Goal: Task Accomplishment & Management: Manage account settings

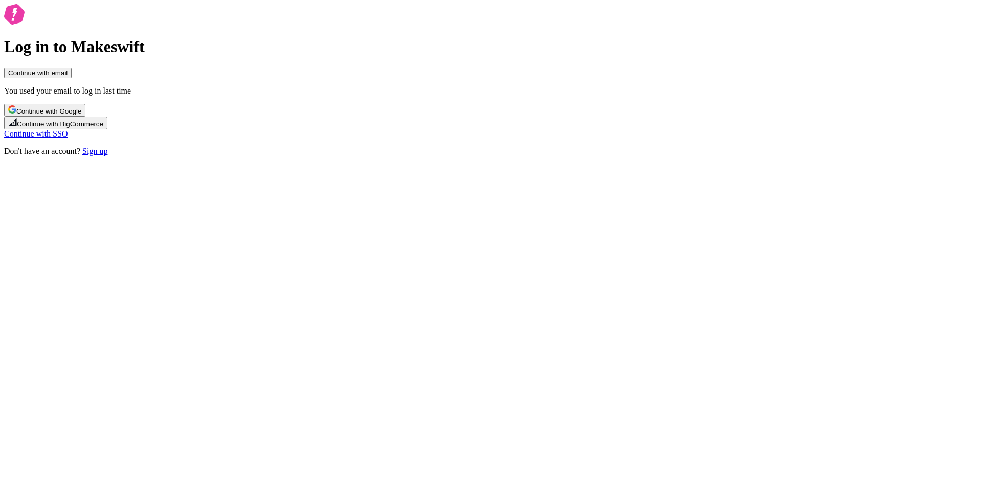
click at [302, 58] on div "Log in to Makeswift Continue with email You used your email to log in last time…" at bounding box center [491, 80] width 974 height 152
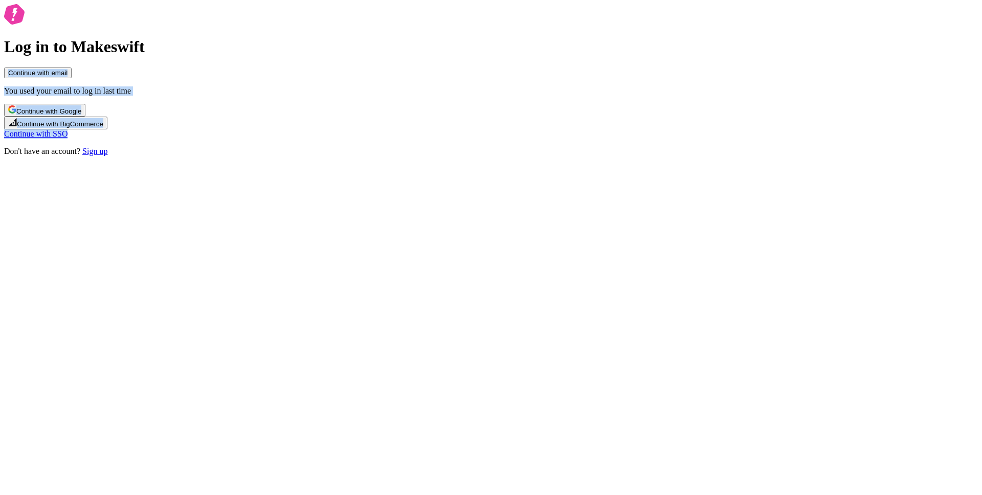
drag, startPoint x: 339, startPoint y: 101, endPoint x: 666, endPoint y: 369, distance: 423.3
click at [664, 156] on div "Log in to Makeswift Continue with email You used your email to log in last time…" at bounding box center [491, 80] width 974 height 152
click at [682, 156] on div "Log in to Makeswift Continue with email You used your email to log in last time…" at bounding box center [491, 80] width 974 height 152
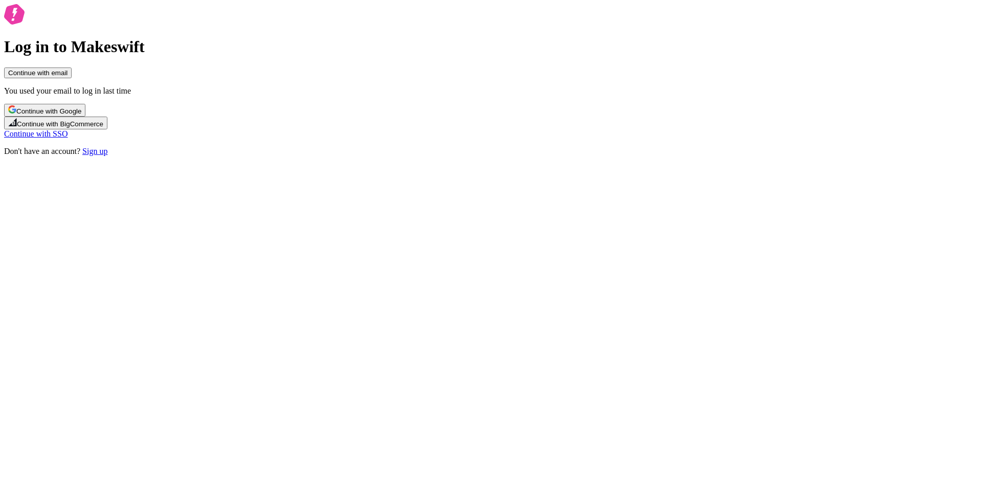
click at [85, 117] on button "Continue with Google" at bounding box center [44, 110] width 81 height 13
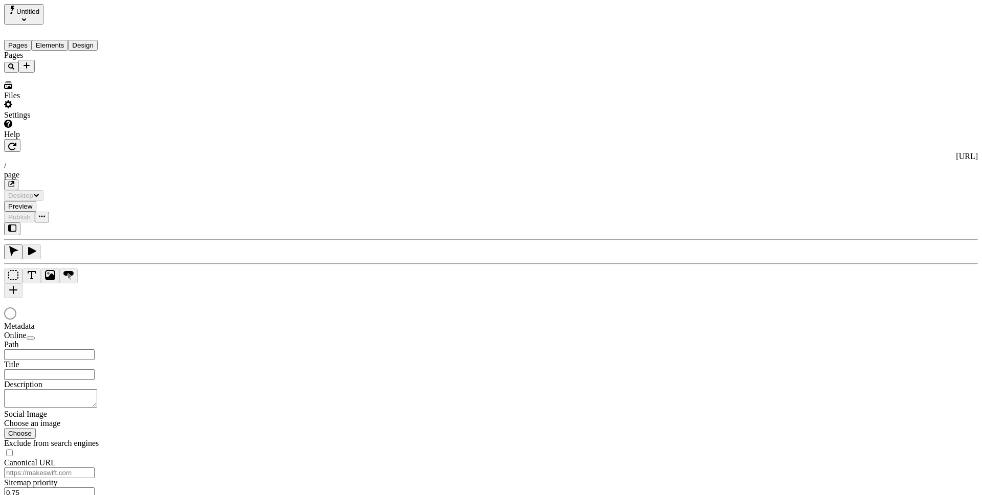
type input "/page"
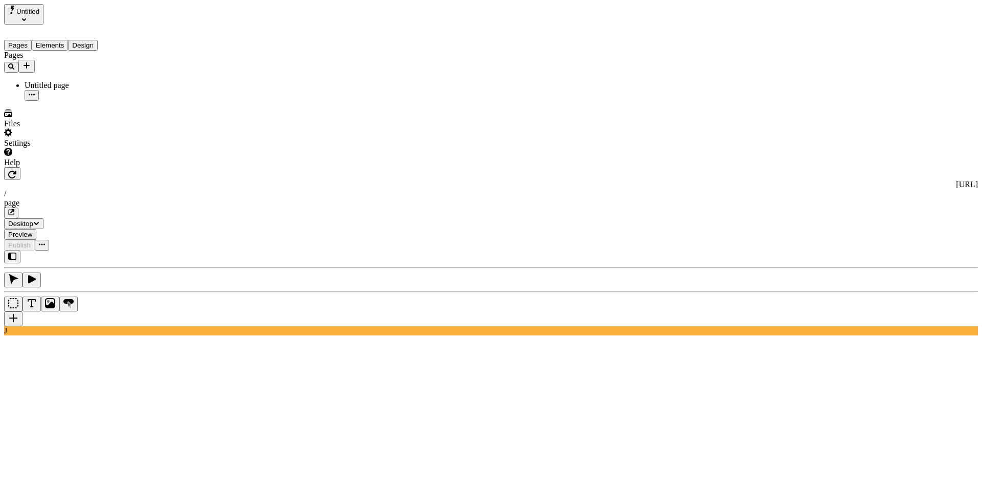
click at [32, 10] on span "Untitled" at bounding box center [27, 12] width 23 height 8
click at [58, 60] on div "Joseph's Workspace" at bounding box center [59, 64] width 108 height 9
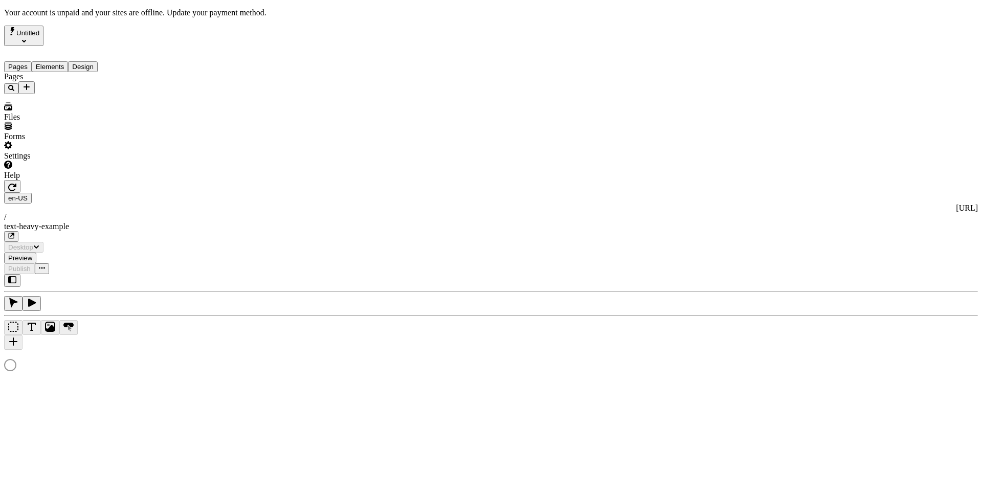
type input "This is my wonderful title and I'm proud of it."
type textarea "This is my description and I'm proud of it."
type input "/text-heavy-example"
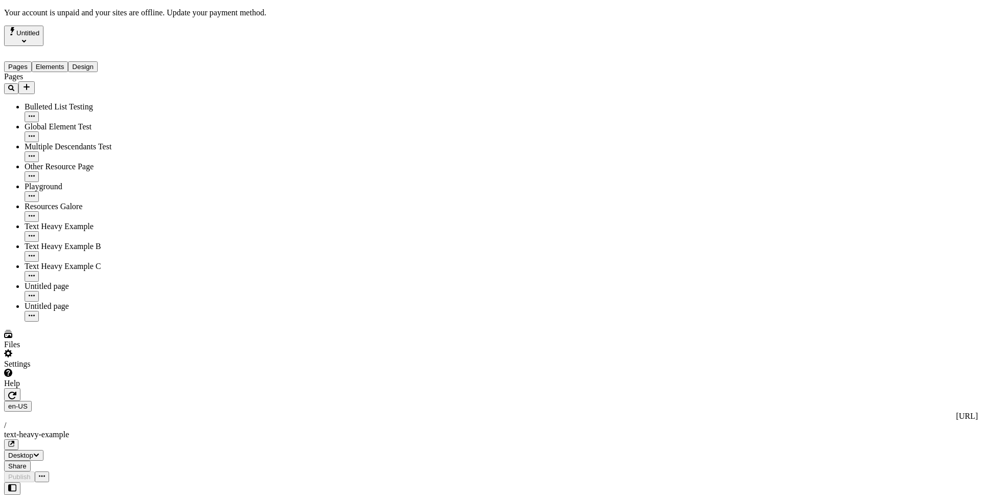
click at [43, 35] on button "Untitled" at bounding box center [23, 36] width 39 height 20
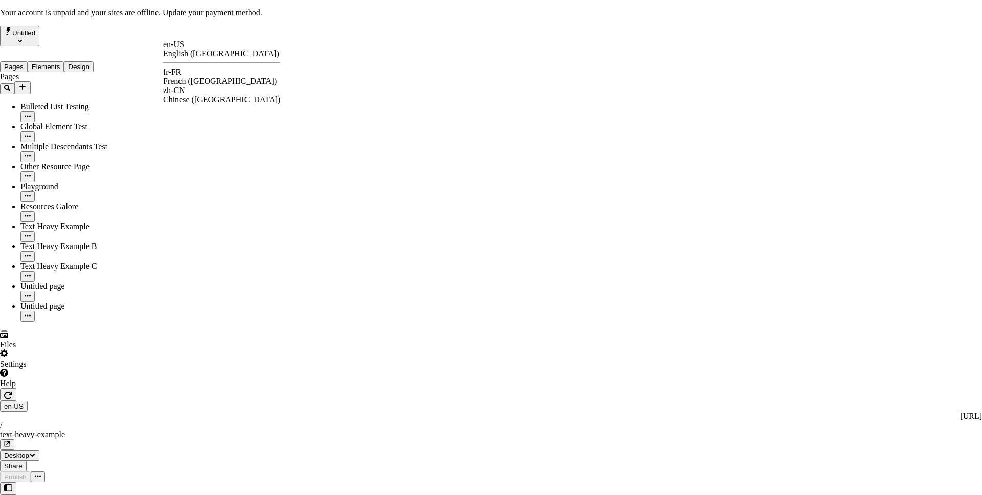
click at [192, 68] on div "en-US English (United States) fr-FR French (France) zh-CN Chinese (China)" at bounding box center [221, 72] width 117 height 64
click at [192, 74] on div "fr-FR" at bounding box center [221, 72] width 117 height 9
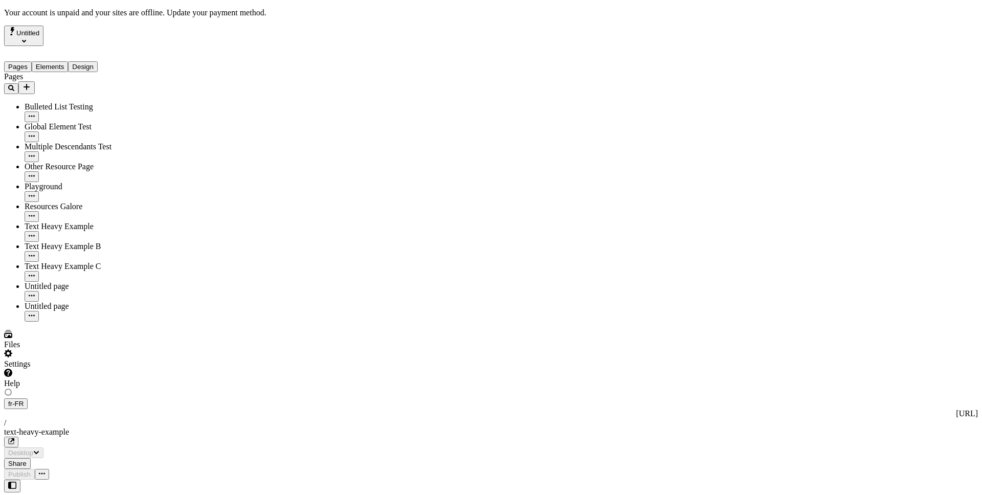
type input "/text-heavy-example"
type input "Translations Example: Text Heavy Page"
type textarea "This is a sample description for a page that contains a lot of text."
click at [95, 369] on div "Settings" at bounding box center [62, 358] width 116 height 19
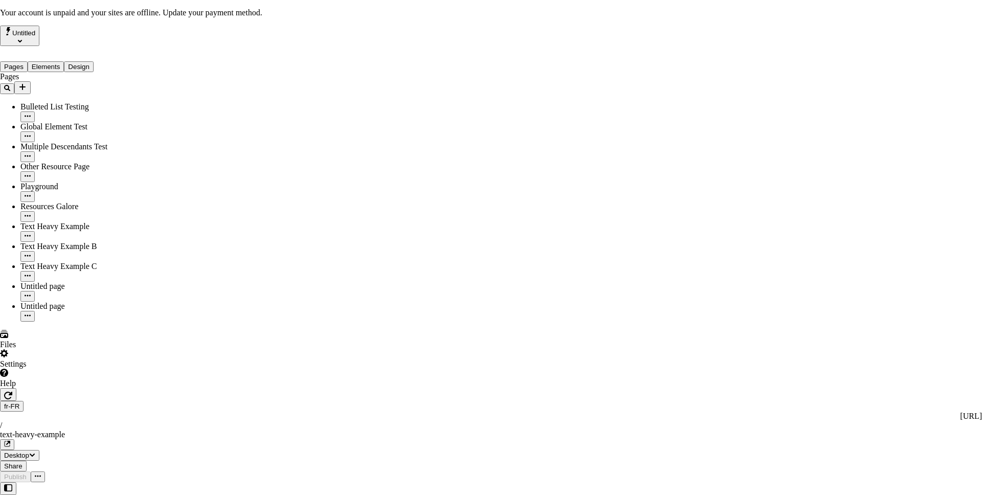
drag, startPoint x: 378, startPoint y: 82, endPoint x: 462, endPoint y: 83, distance: 83.4
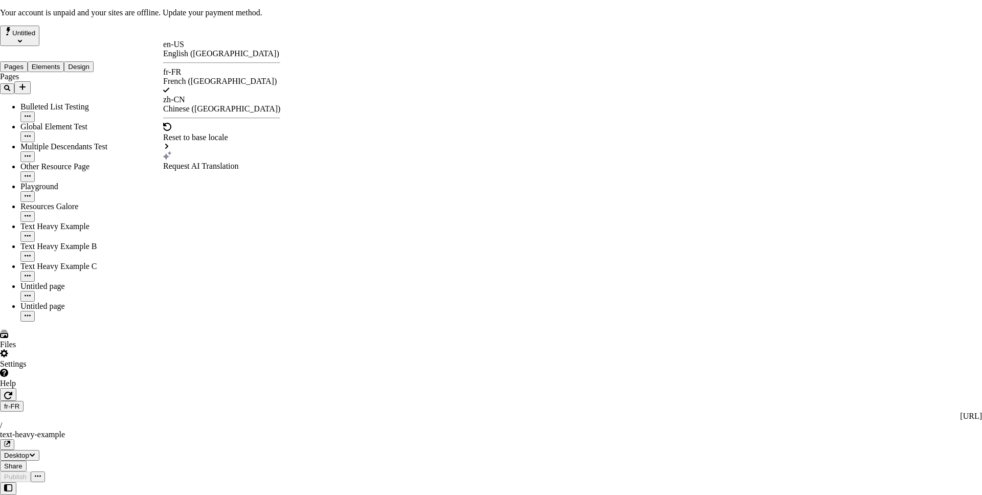
click at [194, 162] on div "Request AI Translation" at bounding box center [221, 166] width 117 height 9
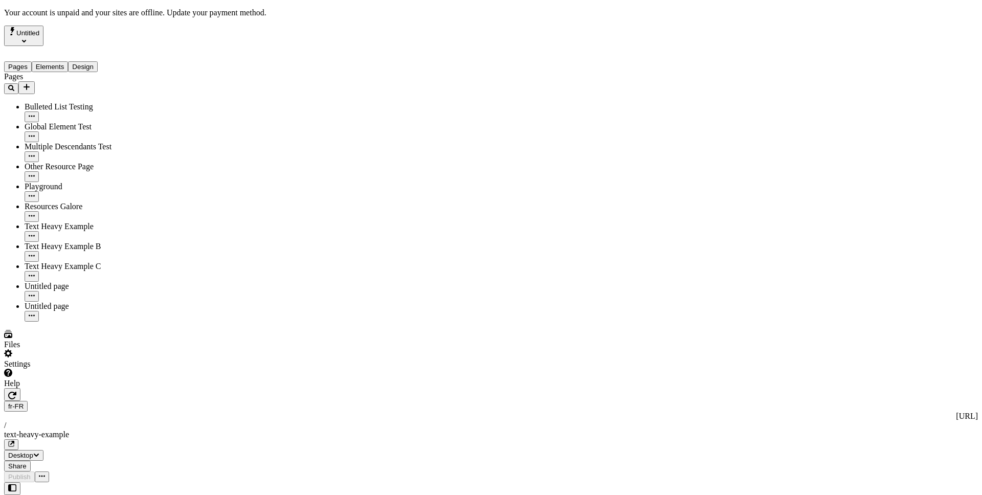
click at [88, 369] on div "Settings" at bounding box center [62, 358] width 116 height 19
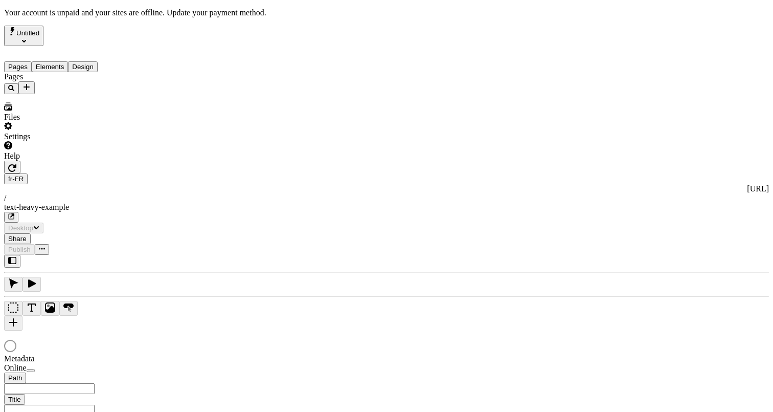
type input "Translations Example: Text Heavy Page"
type input "/text-heavy-example"
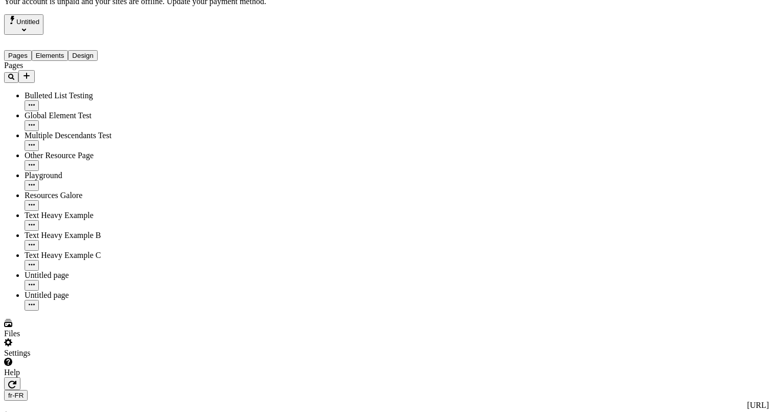
click at [92, 357] on div "Settings" at bounding box center [62, 347] width 116 height 19
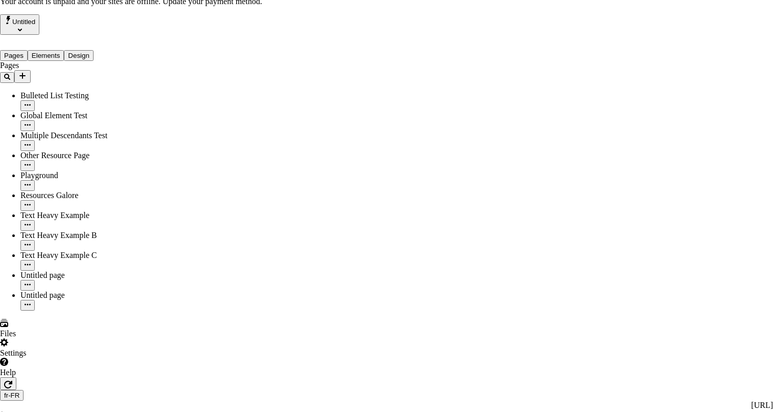
drag, startPoint x: 473, startPoint y: 89, endPoint x: 493, endPoint y: 106, distance: 26.5
drag, startPoint x: 384, startPoint y: 156, endPoint x: 410, endPoint y: 156, distance: 26.6
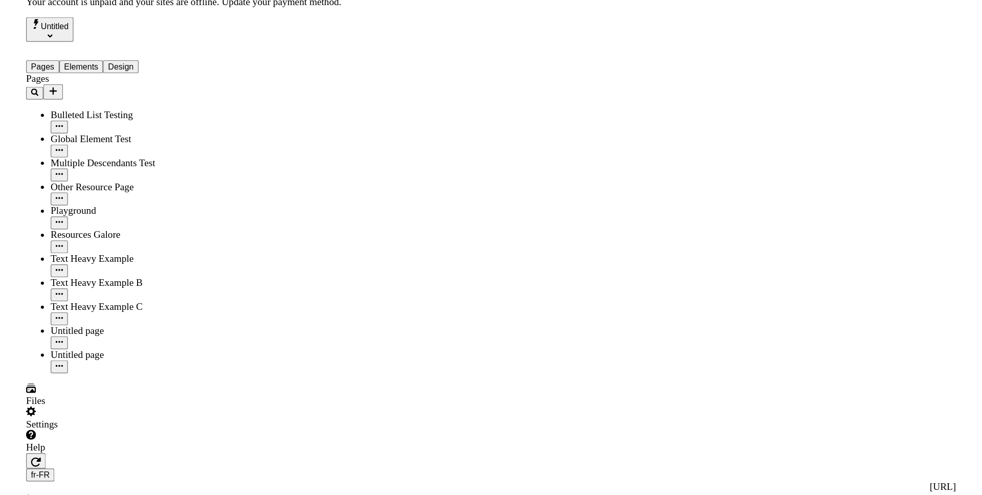
scroll to position [0, 0]
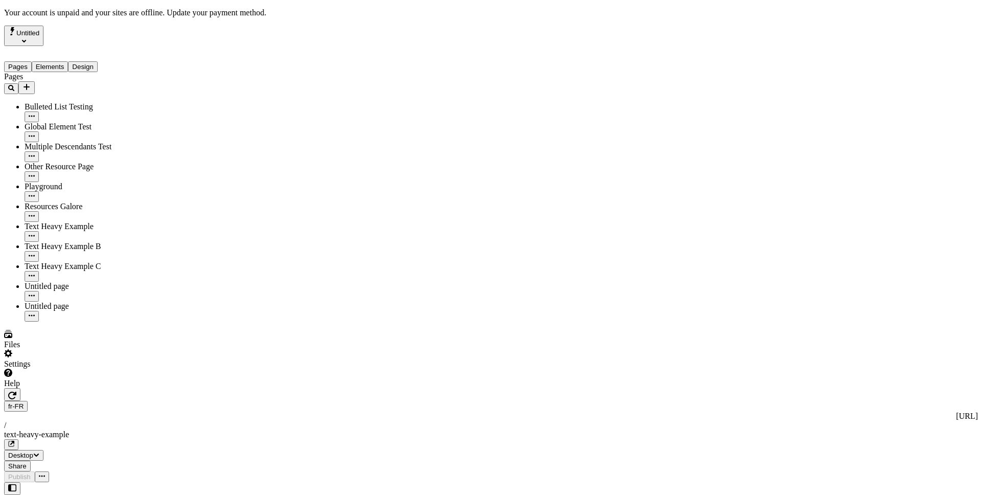
click at [43, 29] on button "Untitled" at bounding box center [23, 36] width 39 height 20
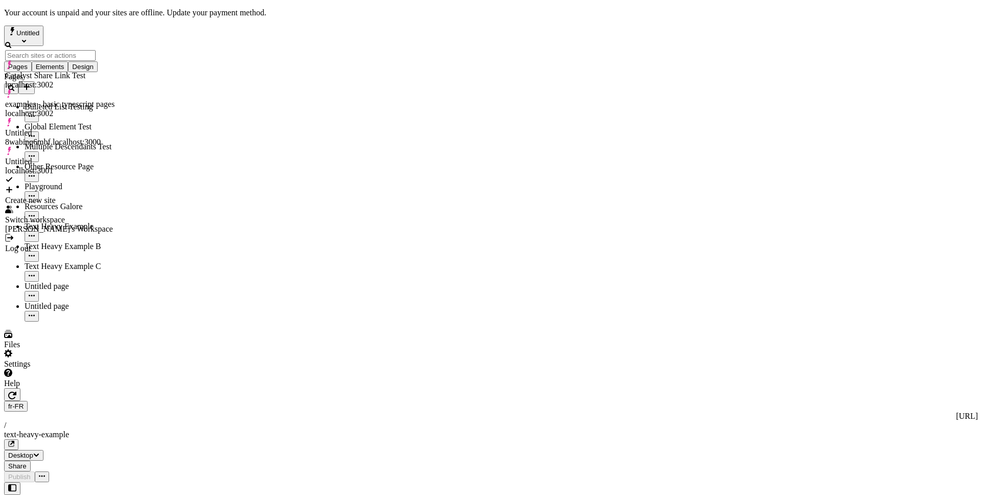
click at [43, 29] on button "Untitled" at bounding box center [23, 36] width 39 height 20
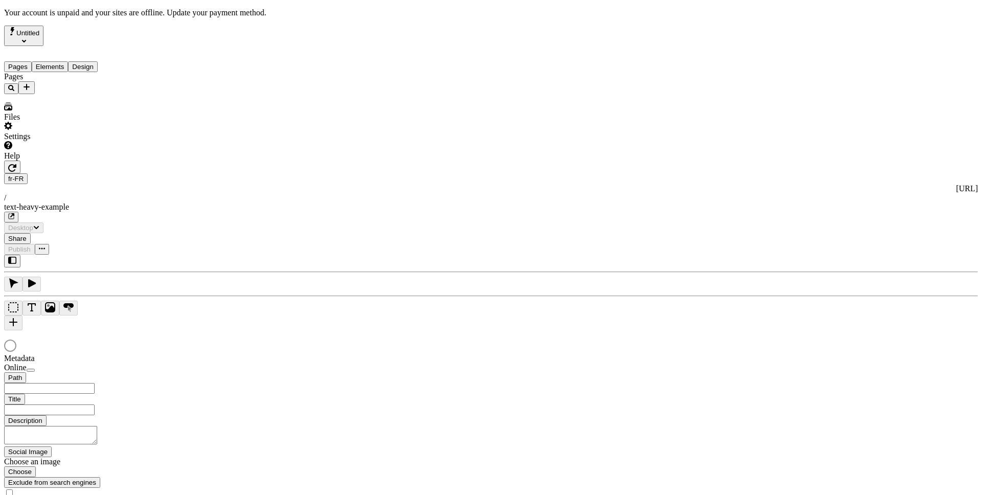
type input "/text-heavy-example"
type input "Translations Example: Text Heavy Page"
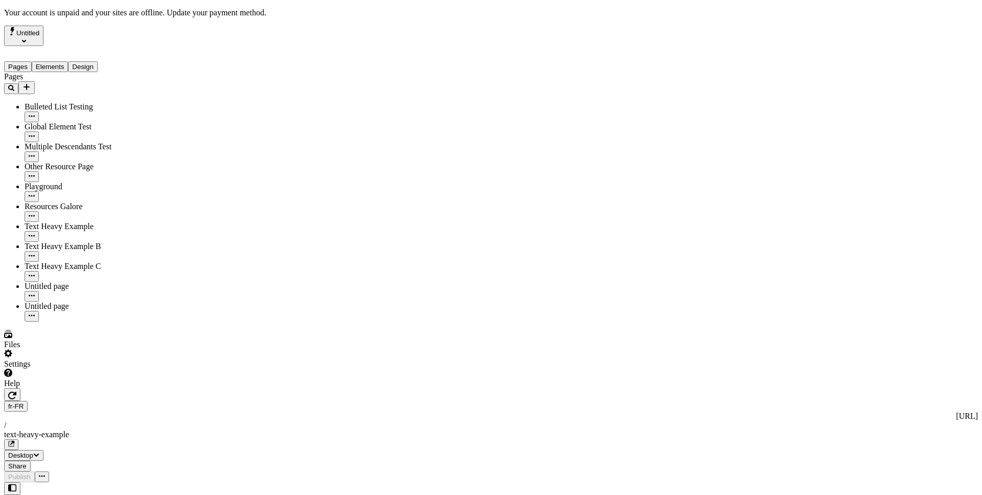
click at [97, 369] on div "Settings" at bounding box center [62, 358] width 116 height 19
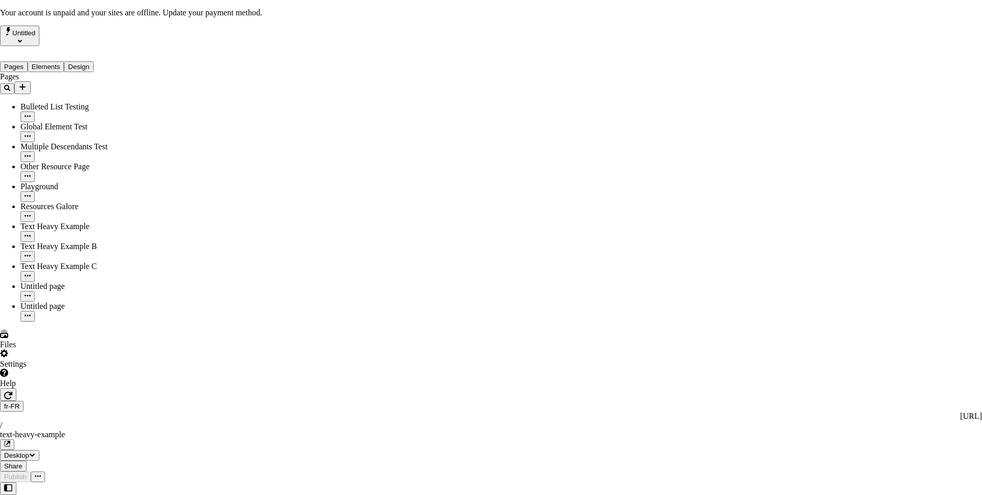
drag, startPoint x: 162, startPoint y: 151, endPoint x: 121, endPoint y: 78, distance: 84.0
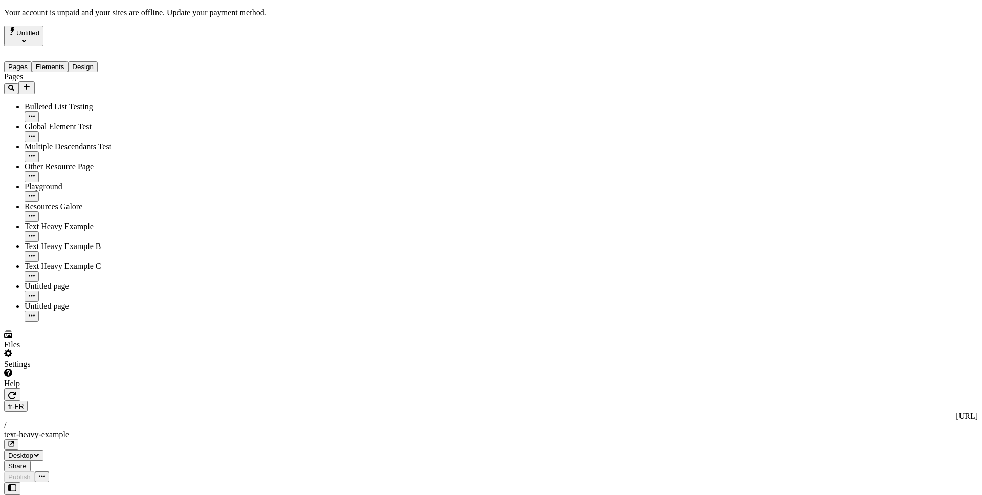
click at [43, 34] on button "Untitled" at bounding box center [23, 36] width 39 height 20
click at [98, 369] on div "Settings" at bounding box center [62, 358] width 116 height 19
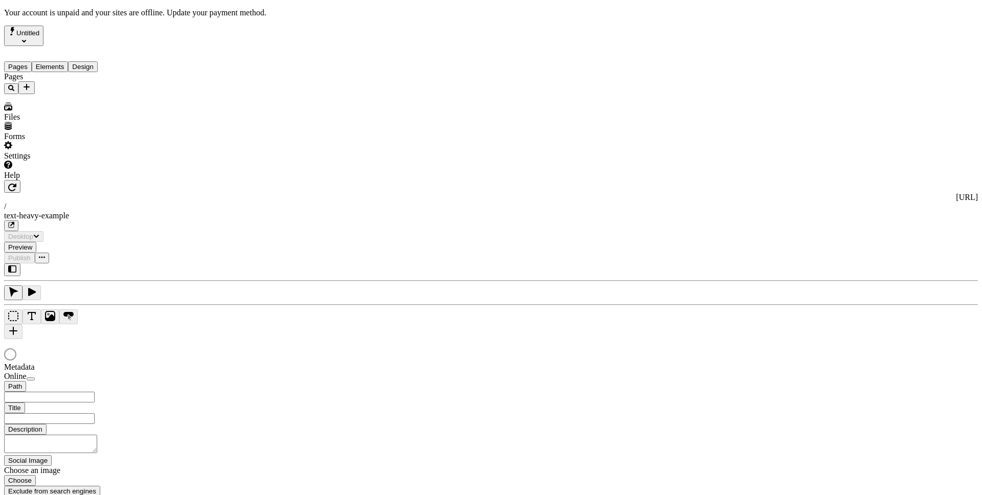
type input "/text-heavy-example"
type input "Translations Example: Text Heavy Page"
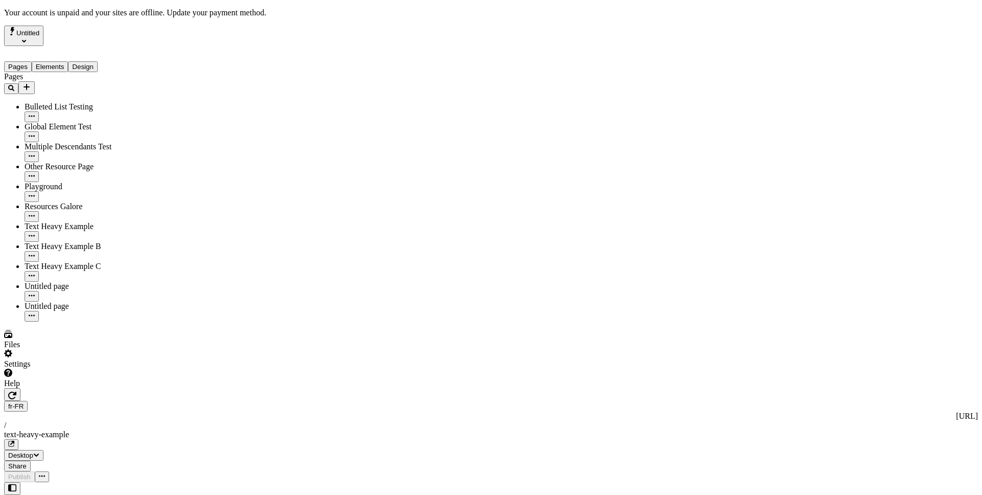
click at [96, 369] on div "Settings" at bounding box center [62, 358] width 116 height 19
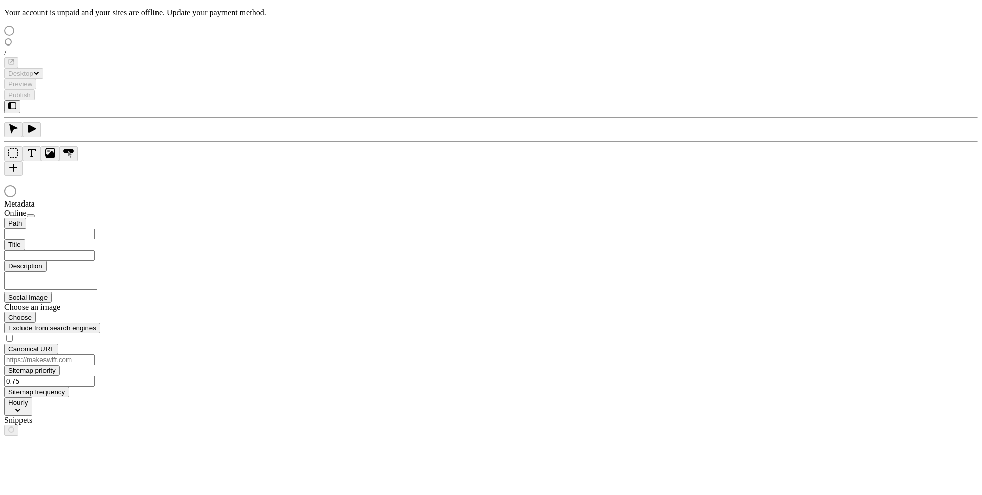
type input "This is my wonderful title and I'm proud of it."
type input "/text-heavy-example"
type input "Translations Example: Text Heavy Page"
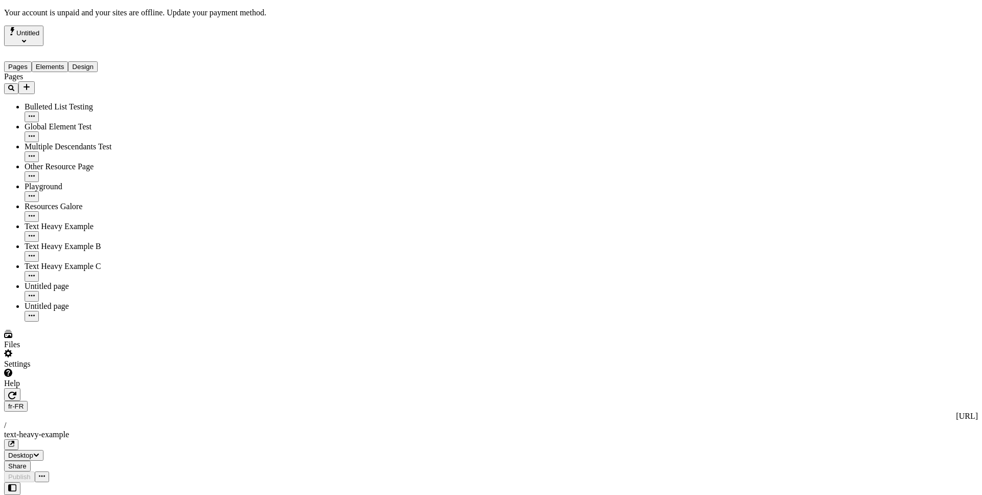
click at [78, 369] on div "Settings" at bounding box center [62, 358] width 116 height 19
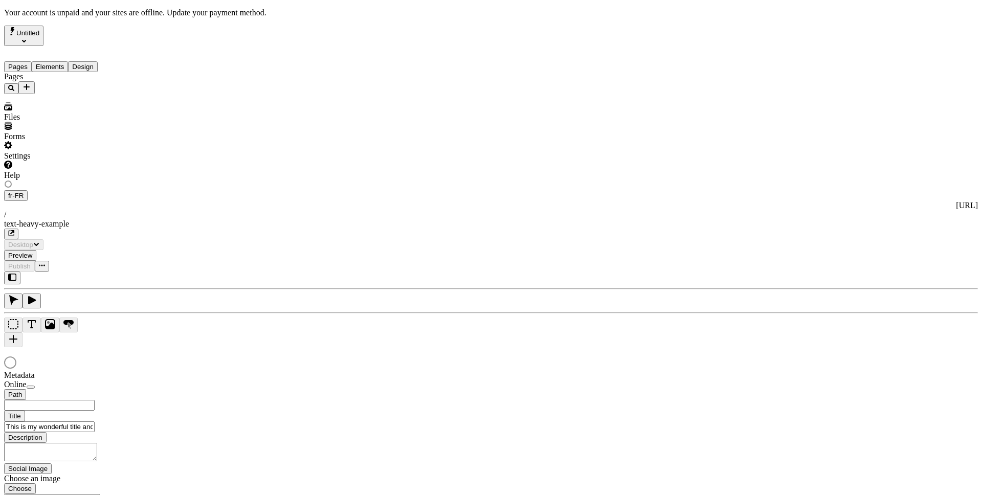
type input "Translations Example: Text Heavy Page"
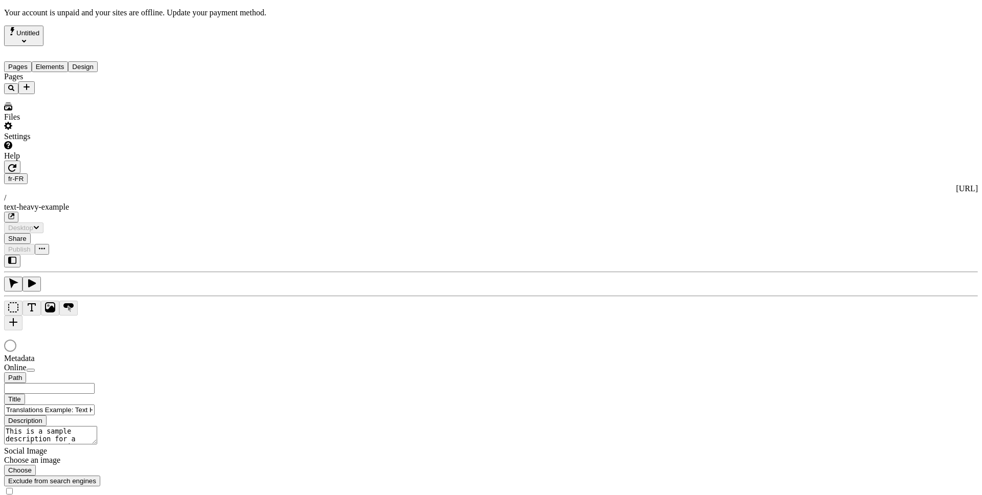
type input "/text-heavy-example"
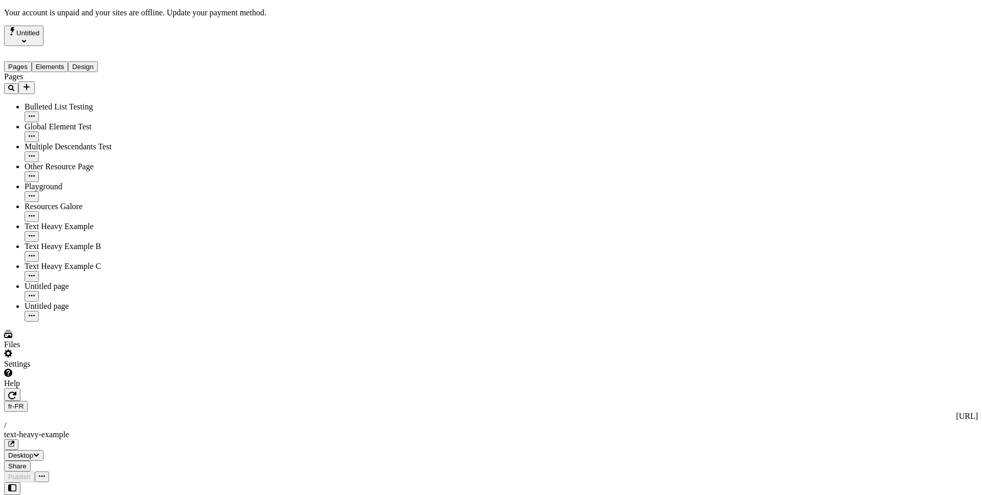
click at [97, 369] on div "Settings" at bounding box center [62, 358] width 116 height 19
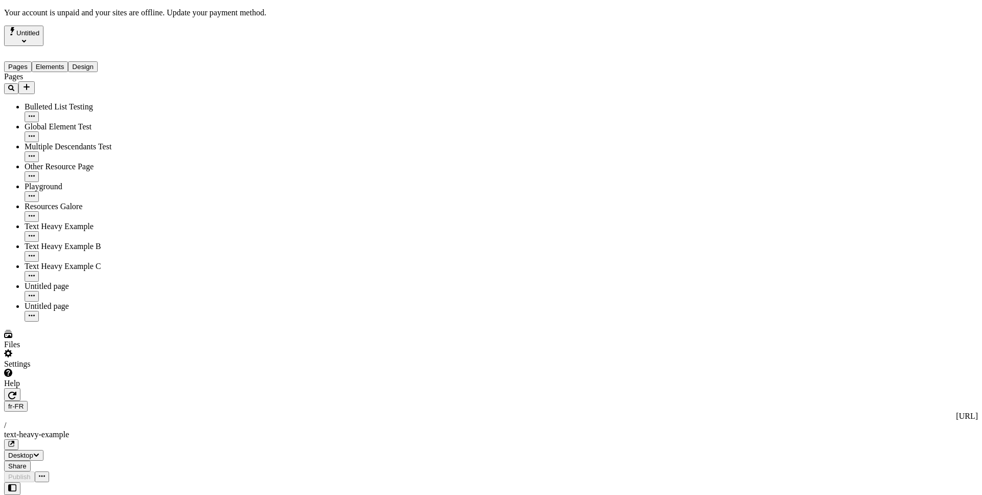
click at [43, 32] on button "Untitled" at bounding box center [23, 36] width 39 height 20
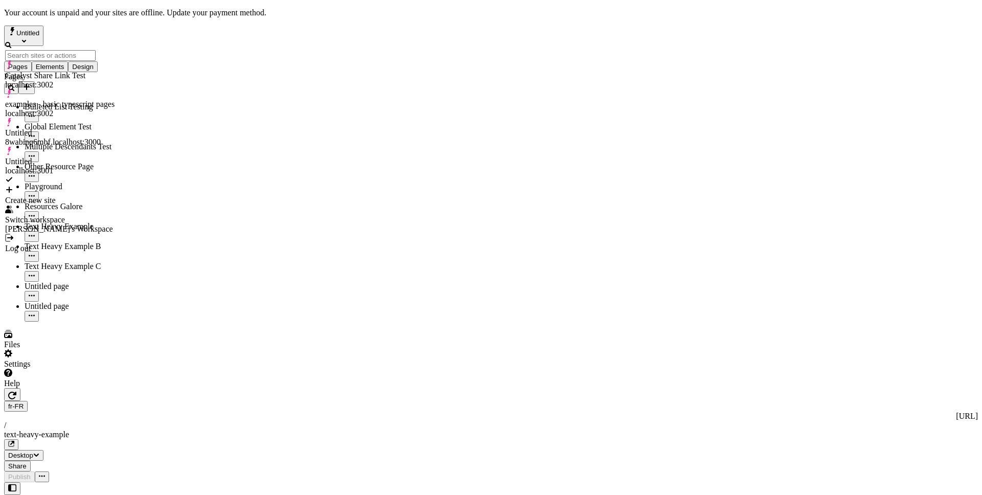
click at [49, 234] on div "Log out" at bounding box center [59, 243] width 109 height 19
